Goal: Navigation & Orientation: Find specific page/section

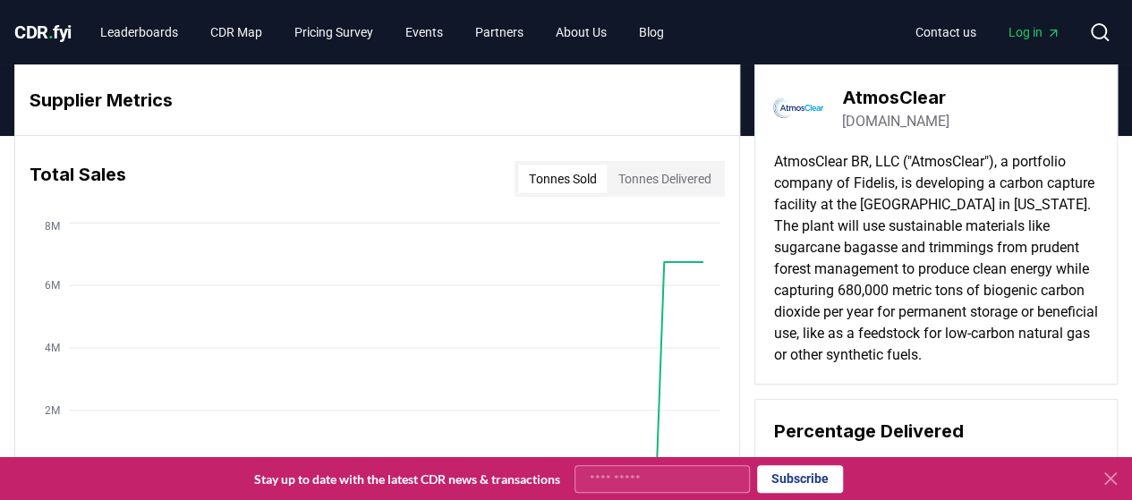
click at [55, 32] on span "CDR . fyi" at bounding box center [42, 31] width 57 height 21
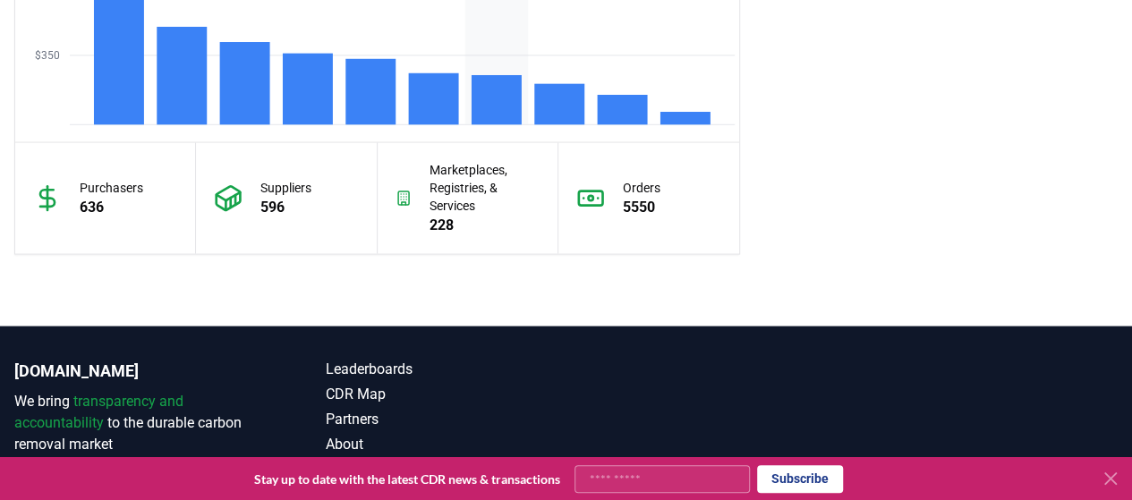
scroll to position [1815, 0]
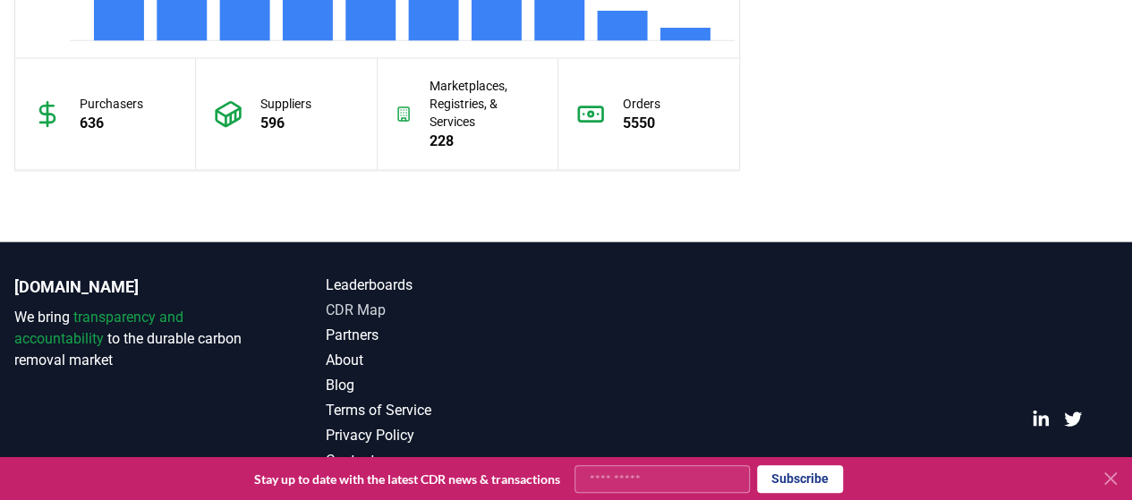
click at [353, 309] on link "CDR Map" at bounding box center [446, 310] width 240 height 21
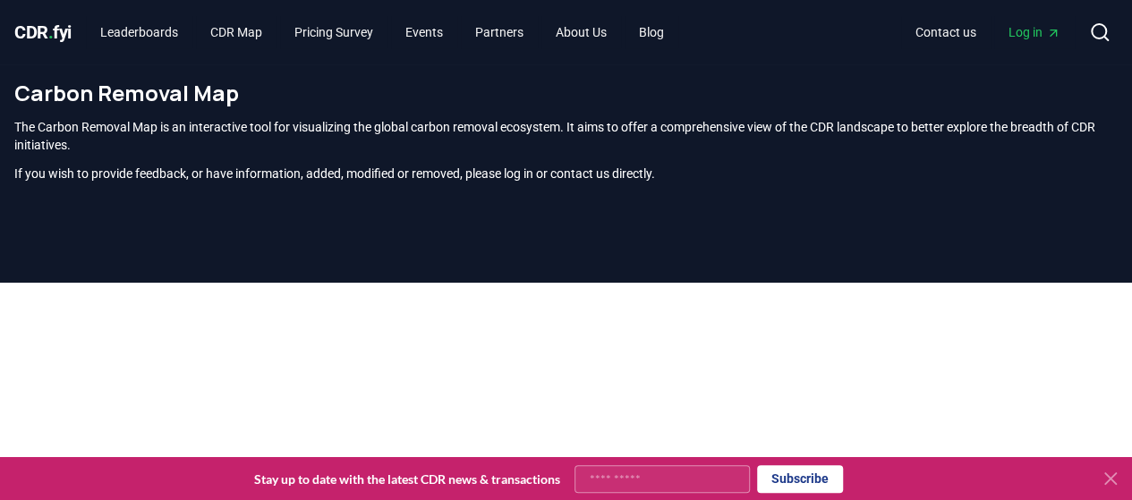
click at [1111, 481] on icon at bounding box center [1110, 478] width 11 height 11
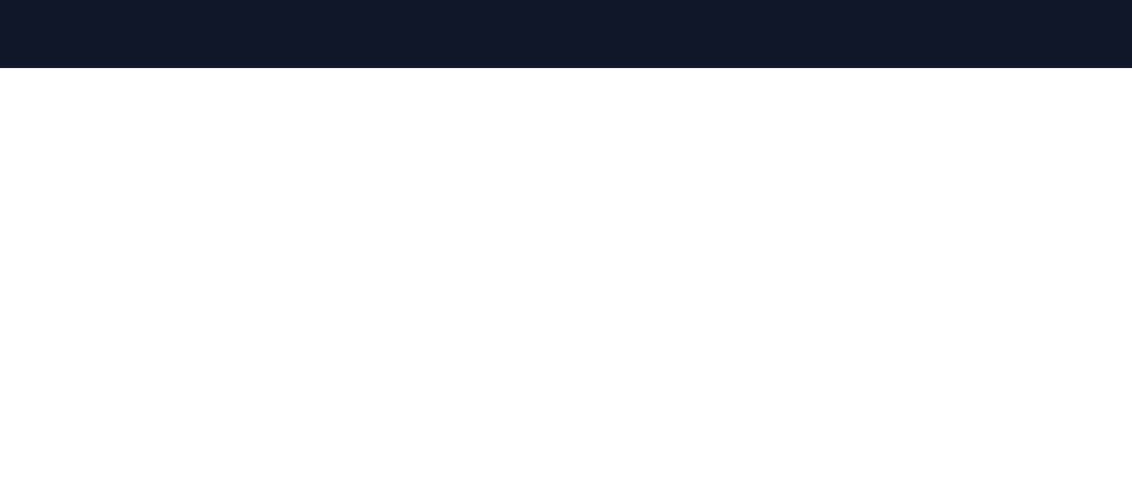
scroll to position [251, 0]
